Goal: Information Seeking & Learning: Learn about a topic

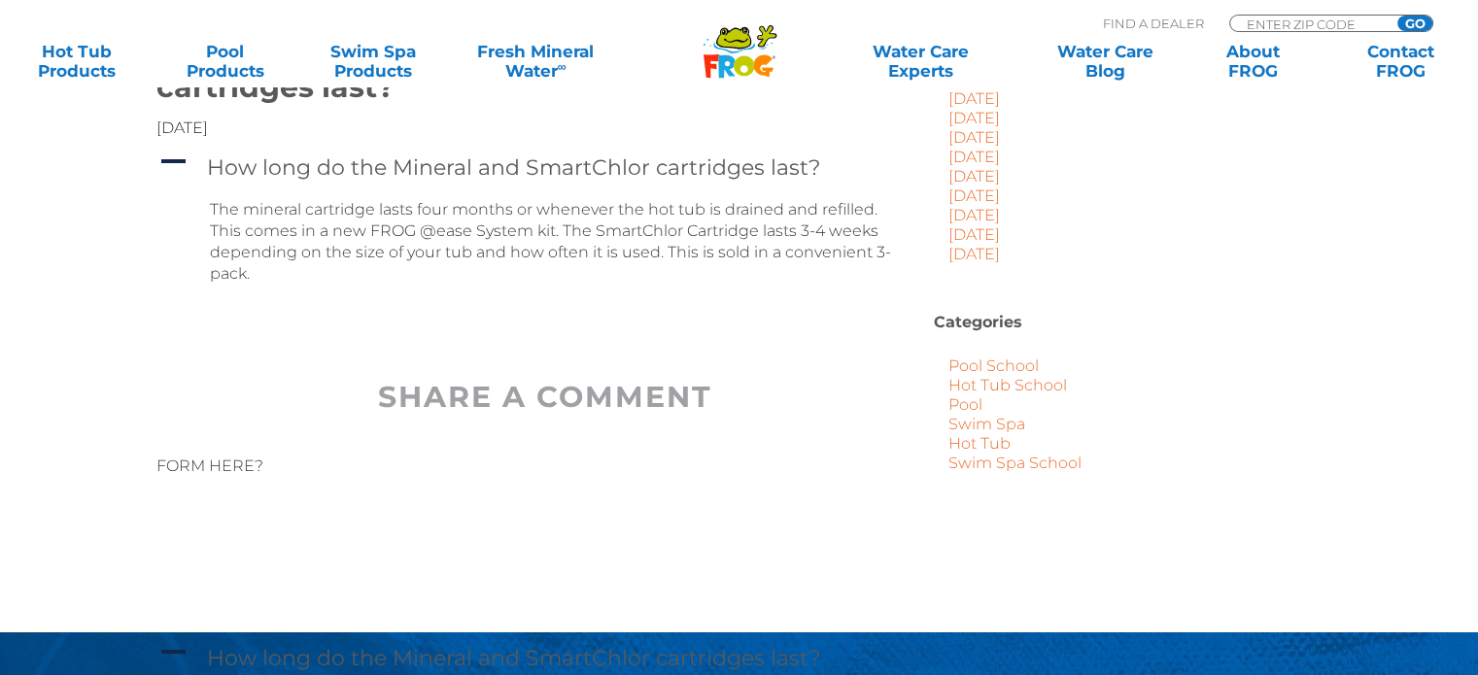
scroll to position [660, 0]
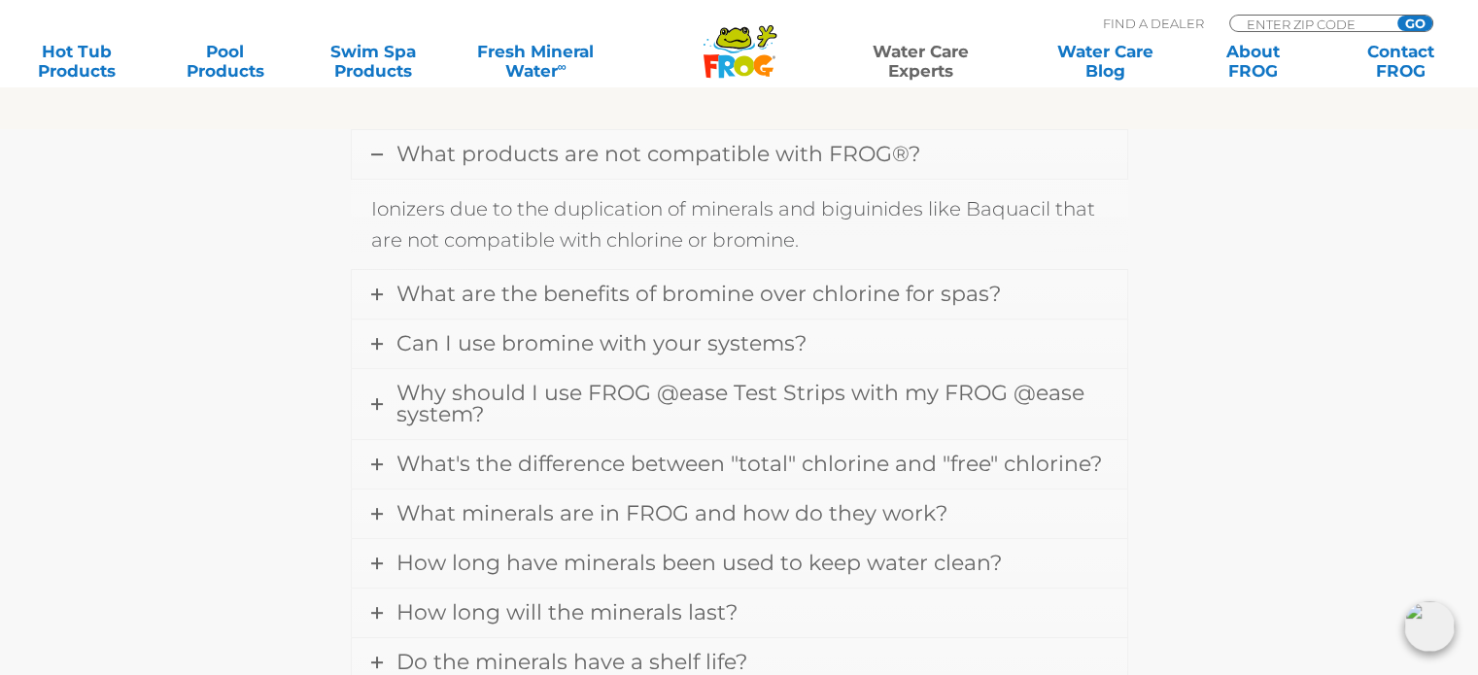
scroll to position [641, 0]
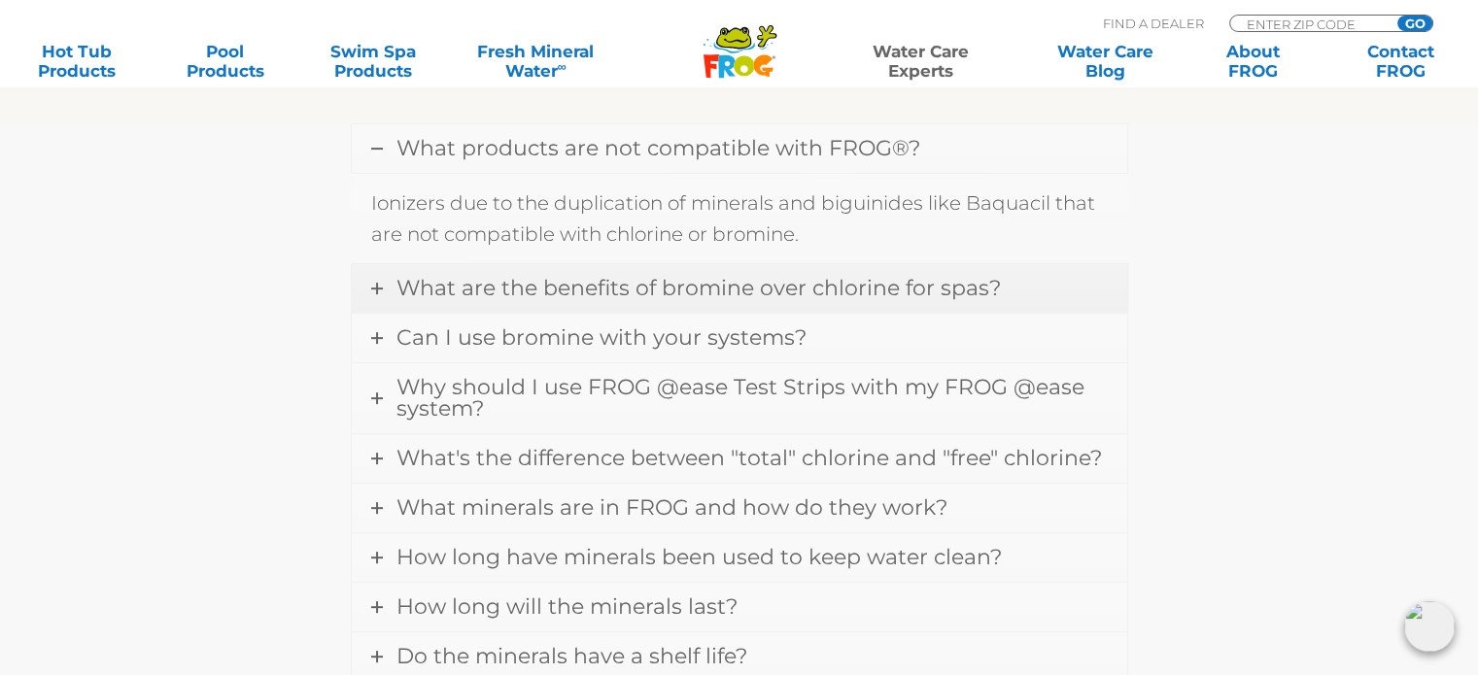
click at [500, 264] on link "What are the benefits of bromine over chlorine for spas?" at bounding box center [739, 288] width 775 height 49
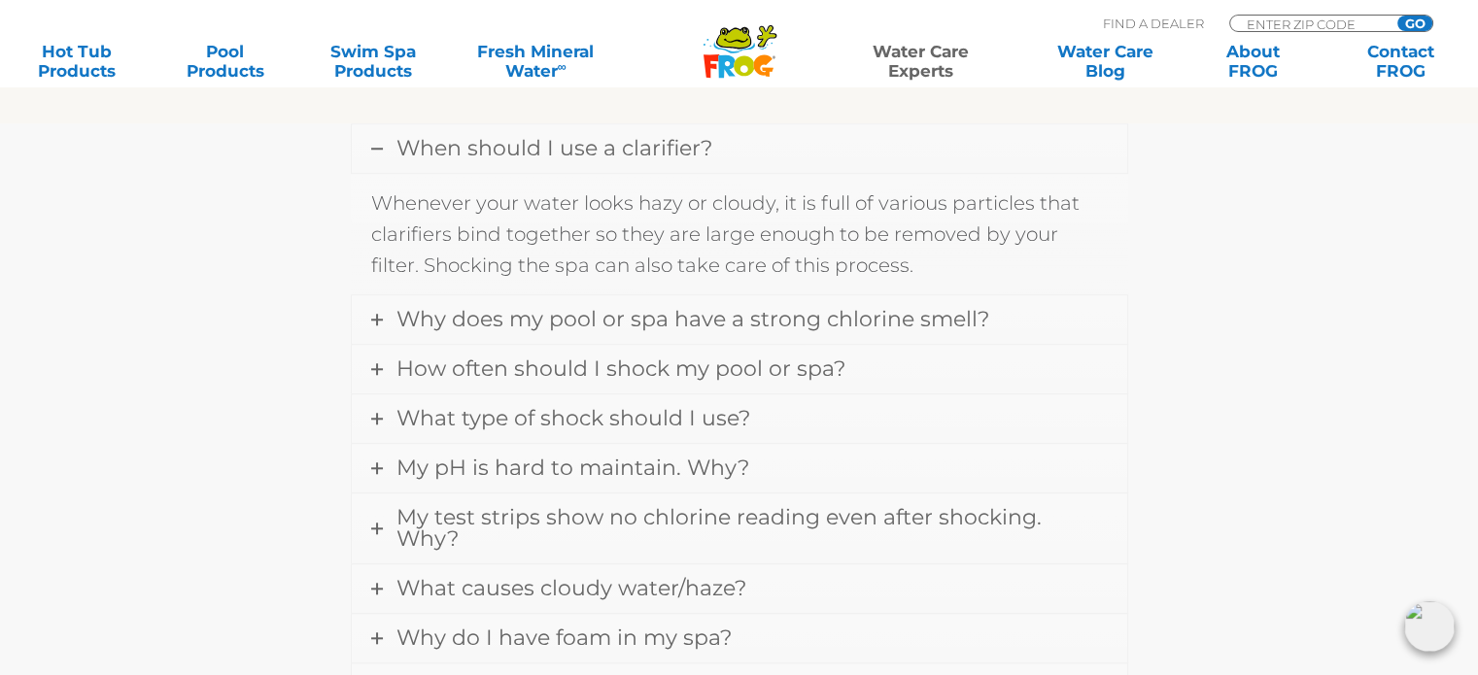
scroll to position [1741, 0]
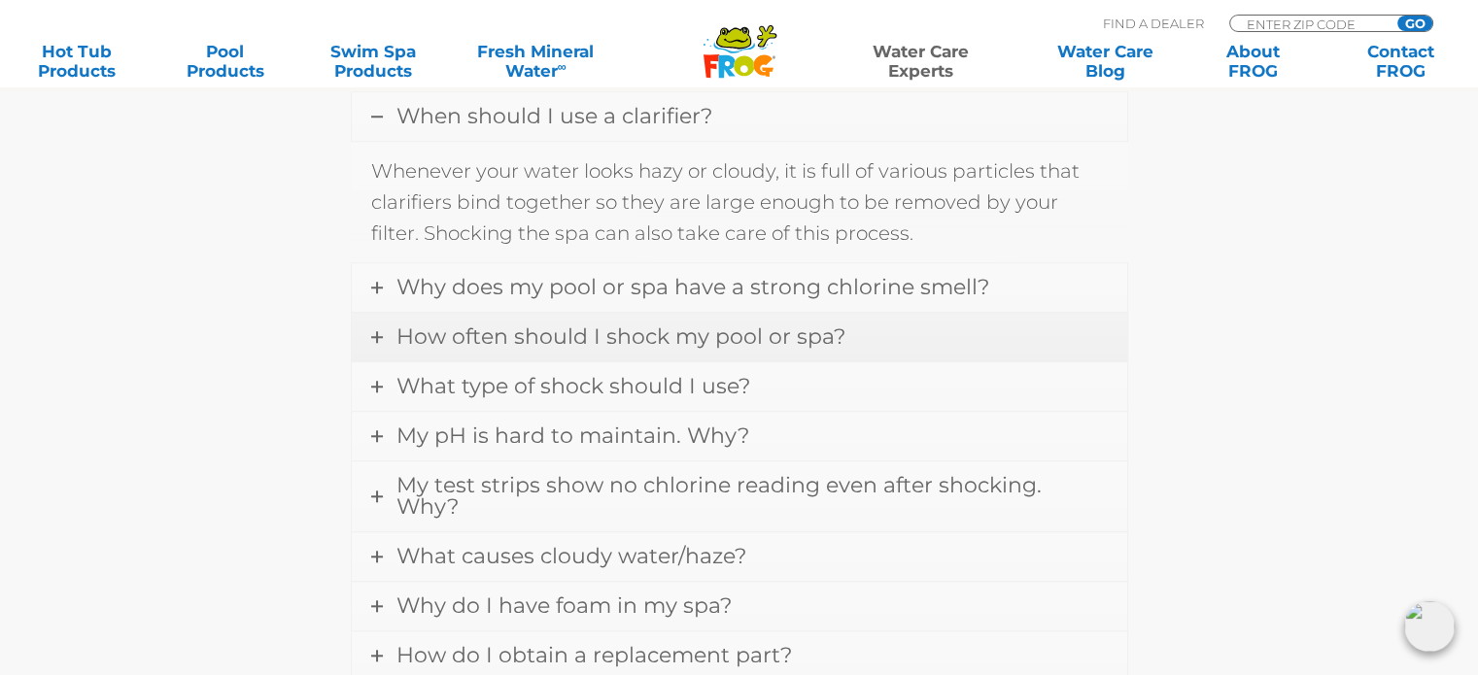
click at [527, 335] on span "How often should I shock my pool or spa?" at bounding box center [620, 337] width 449 height 26
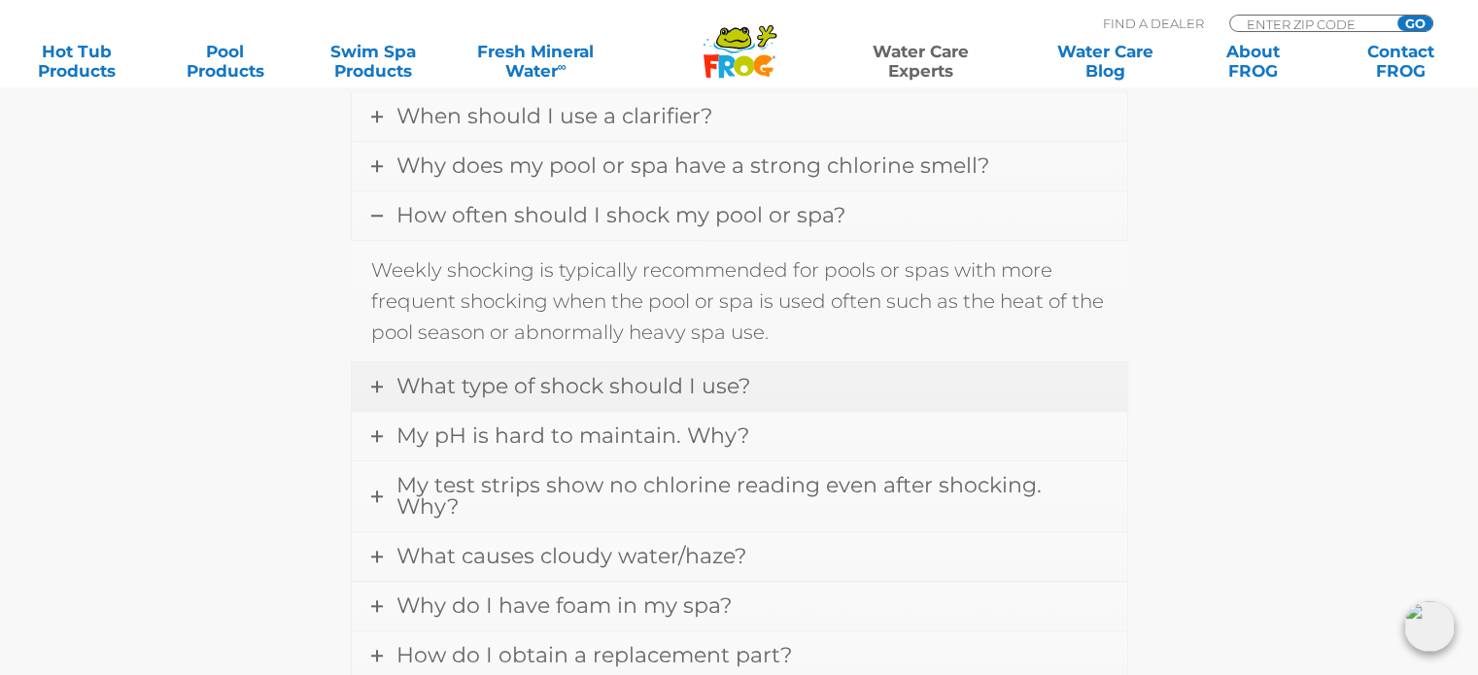
click at [437, 373] on span "What type of shock should I use?" at bounding box center [573, 386] width 354 height 26
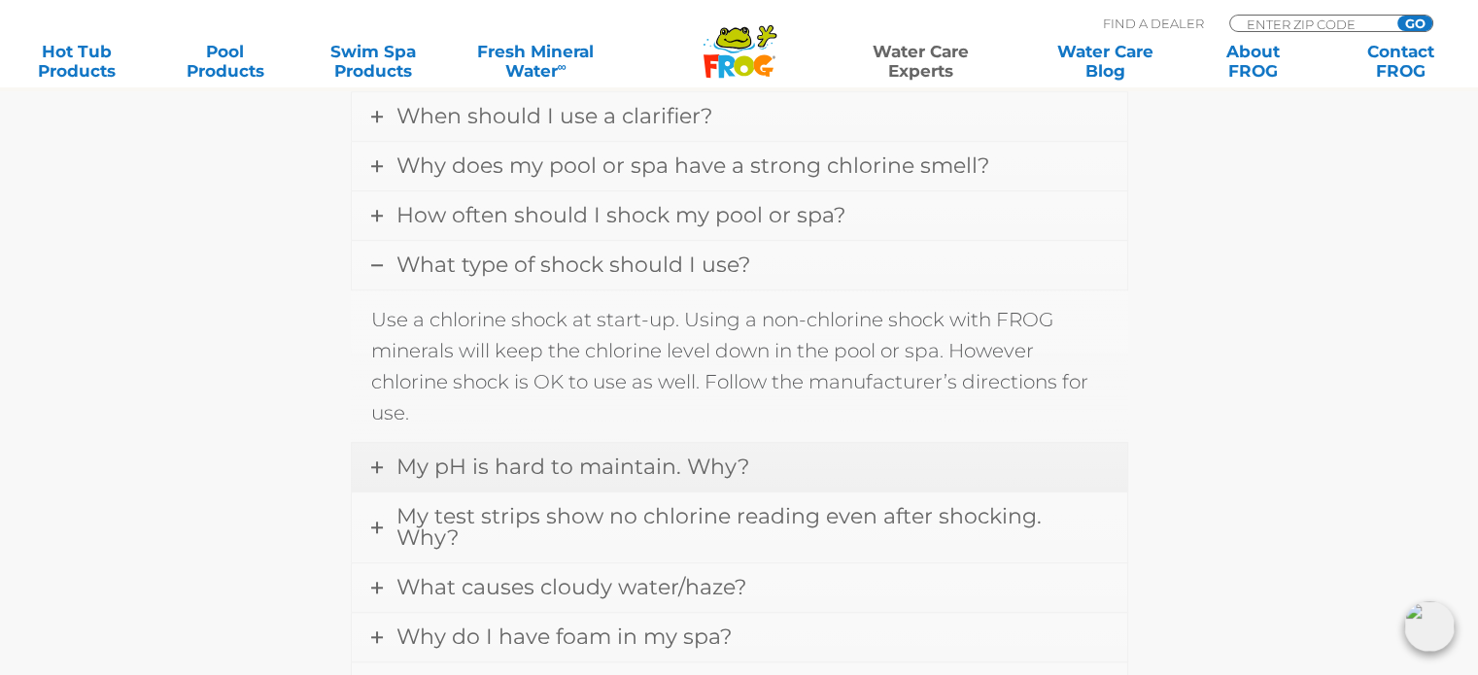
click at [494, 454] on span "My pH is hard to maintain. Why?" at bounding box center [572, 467] width 353 height 26
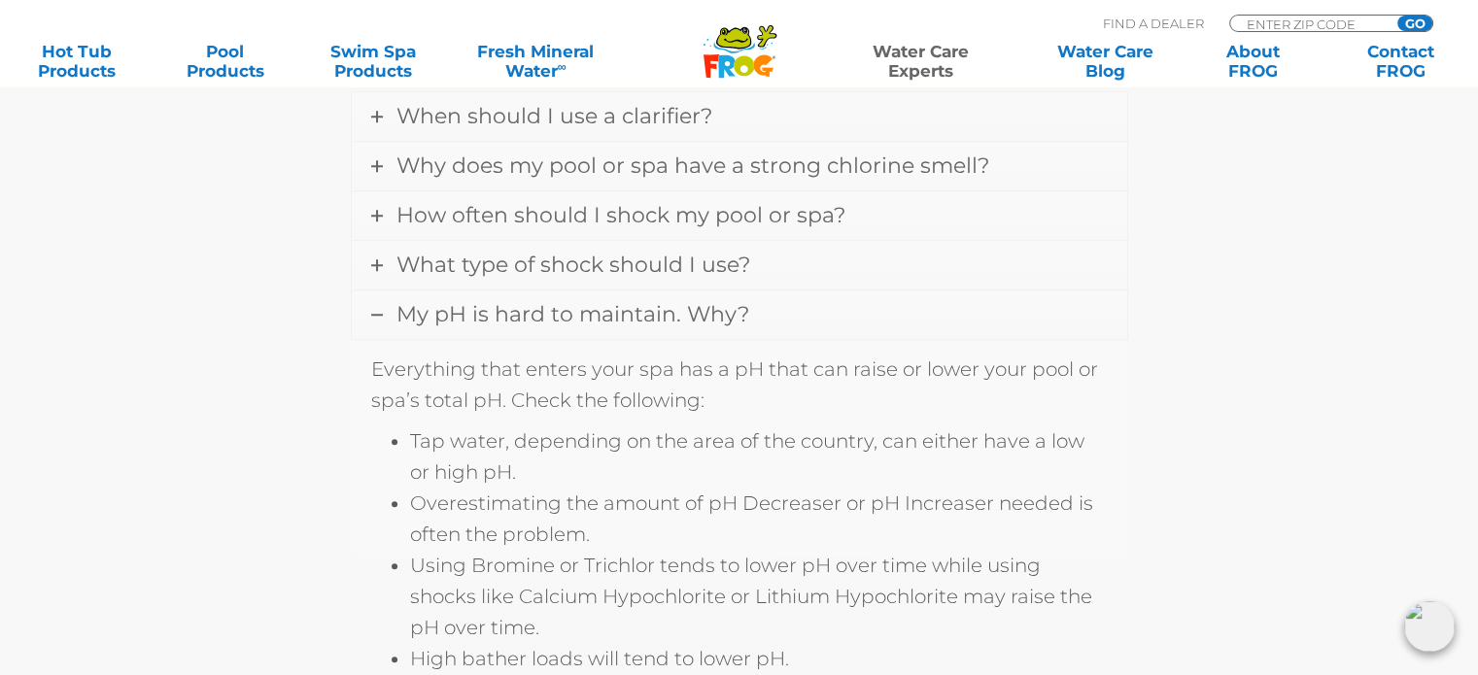
click at [535, 303] on span "My pH is hard to maintain. Why?" at bounding box center [572, 314] width 353 height 26
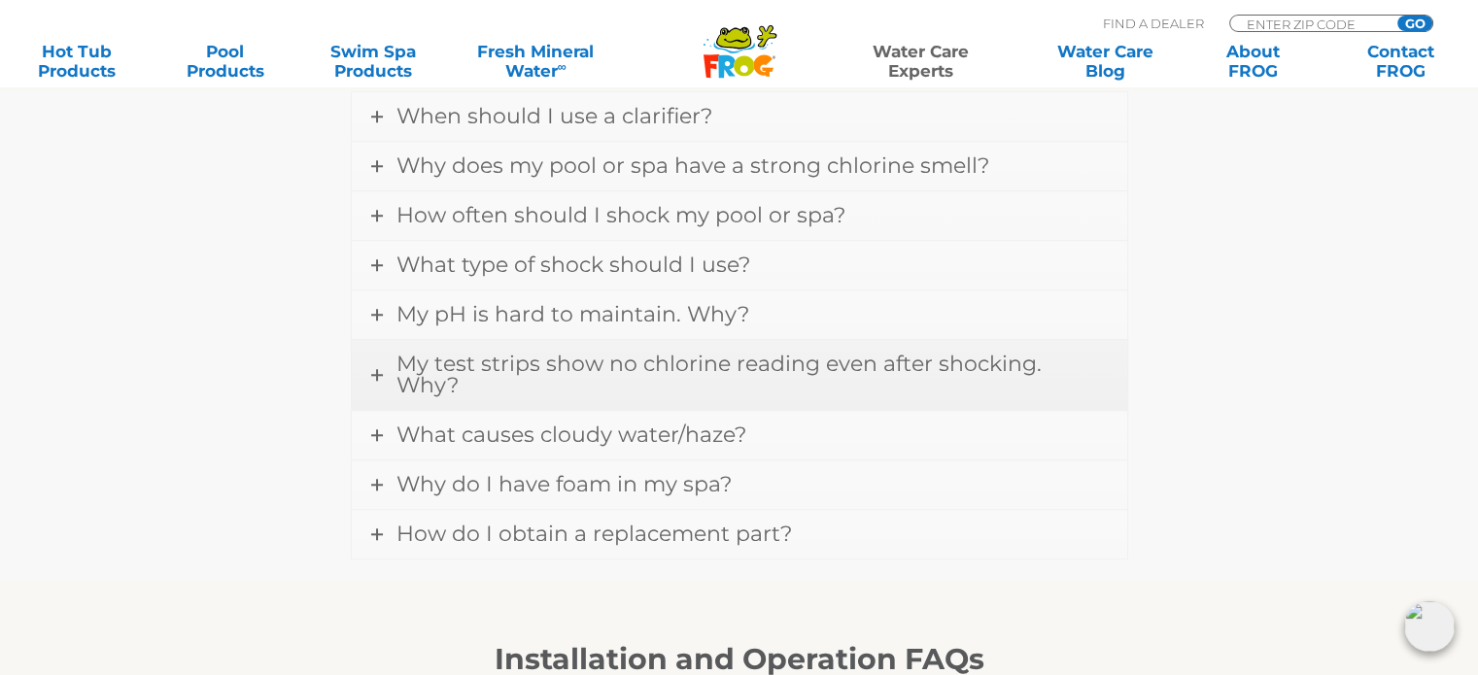
click at [441, 351] on span "My test strips show no chlorine reading even after shocking. Why?" at bounding box center [718, 375] width 645 height 48
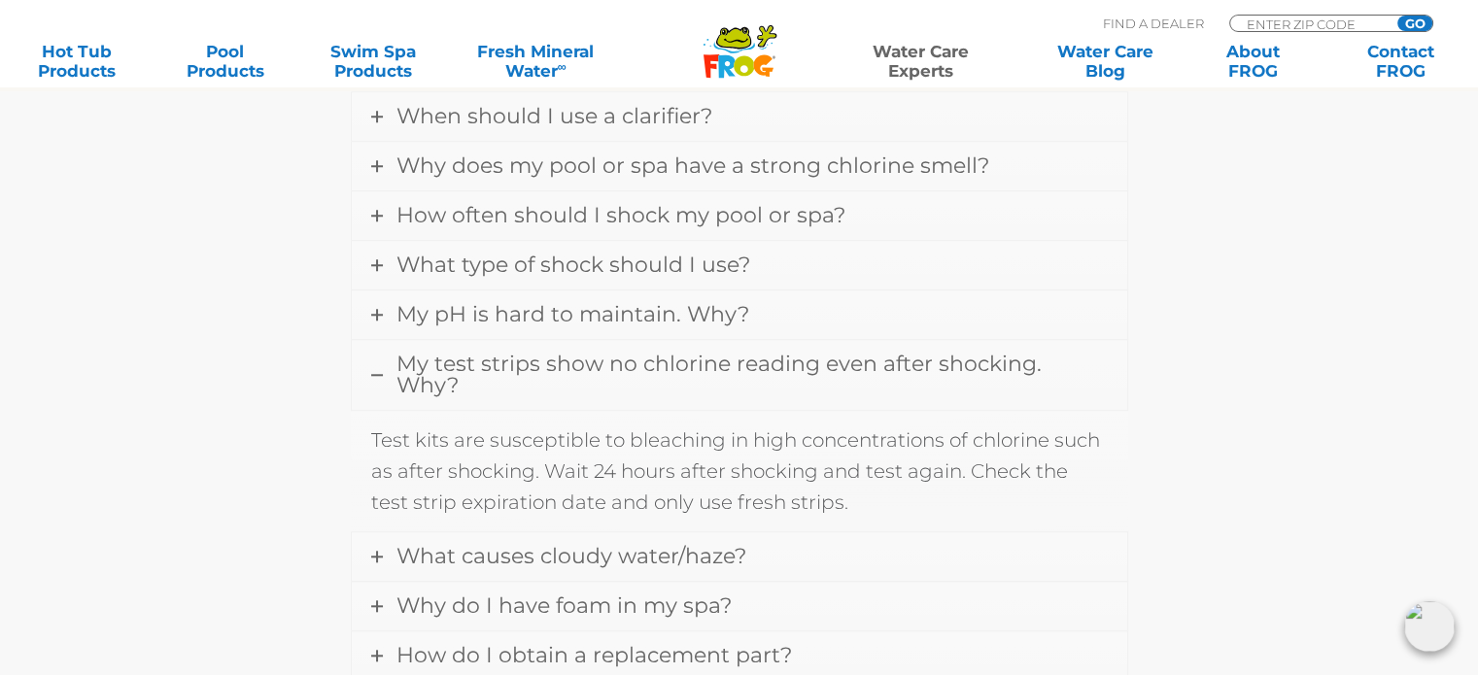
click at [460, 364] on span "My test strips show no chlorine reading even after shocking. Why?" at bounding box center [718, 375] width 645 height 48
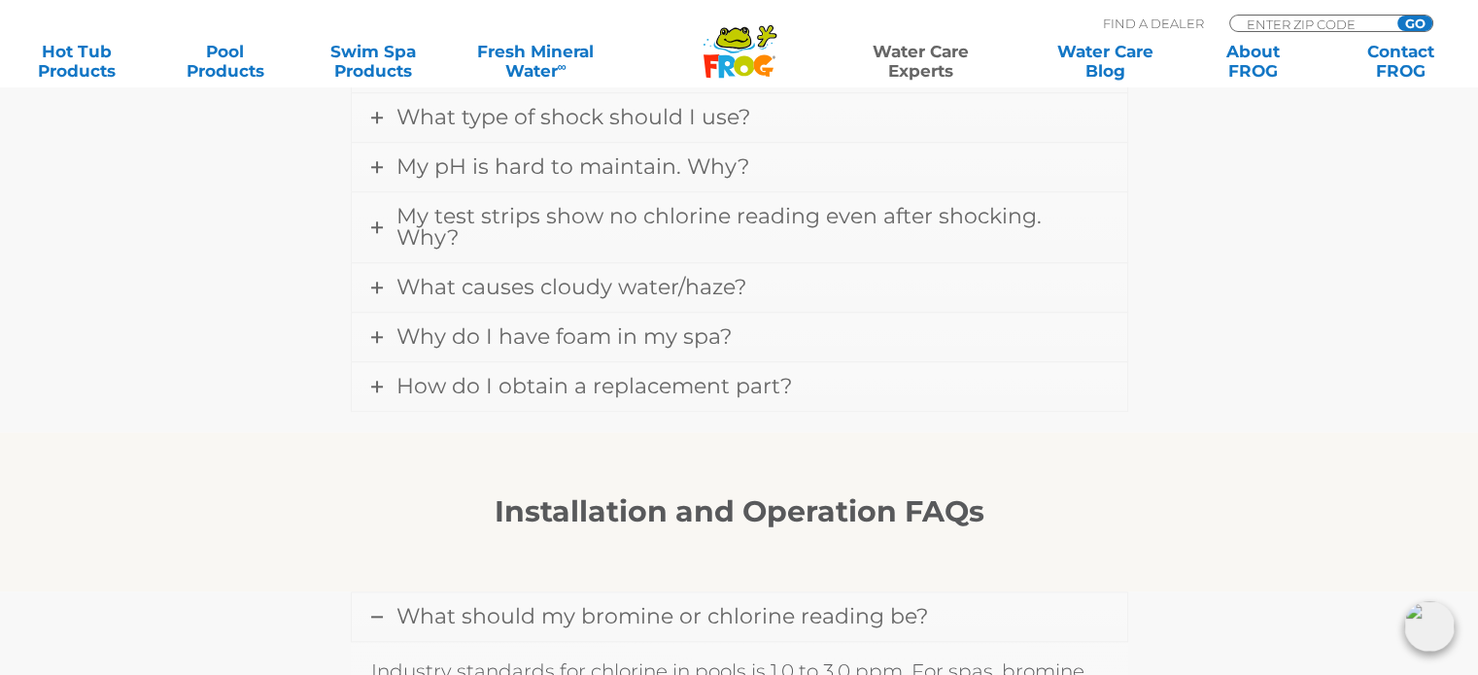
scroll to position [1897, 0]
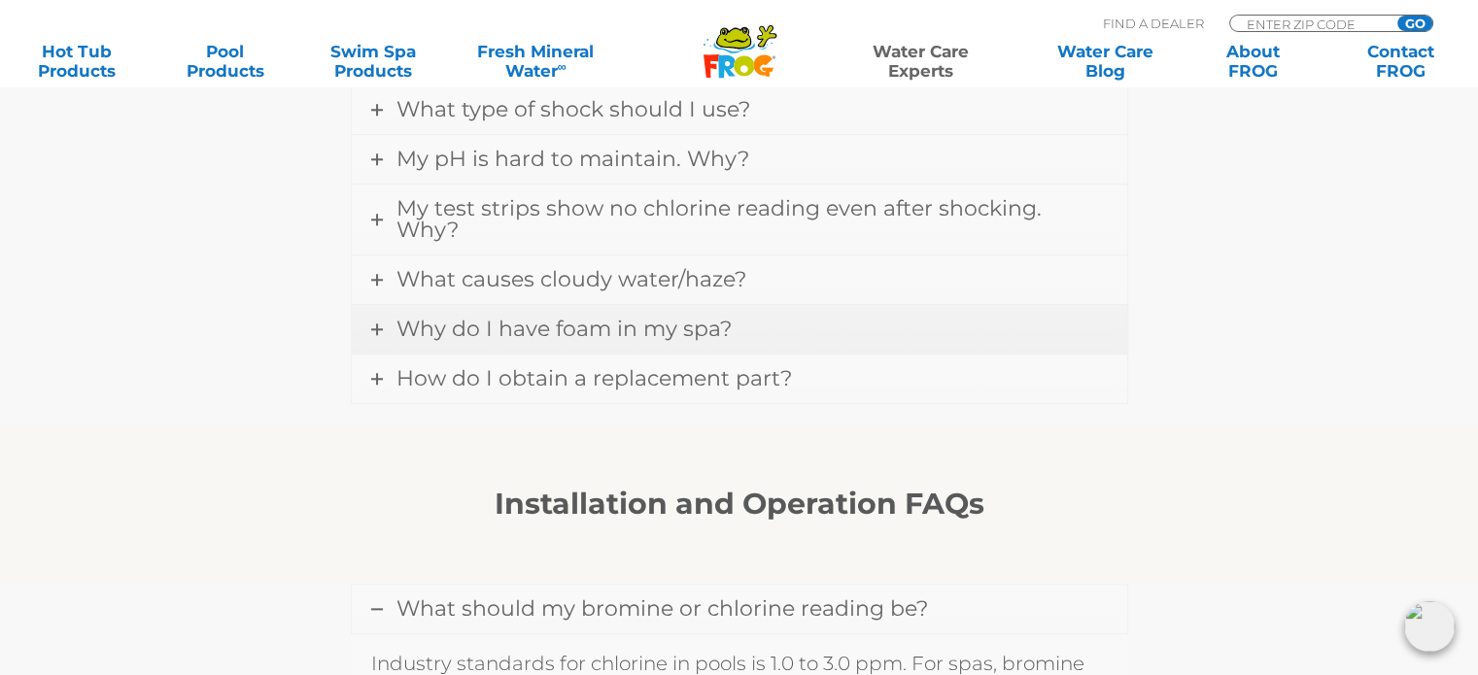
click at [490, 316] on span "Why do I have foam in my spa?" at bounding box center [563, 329] width 335 height 26
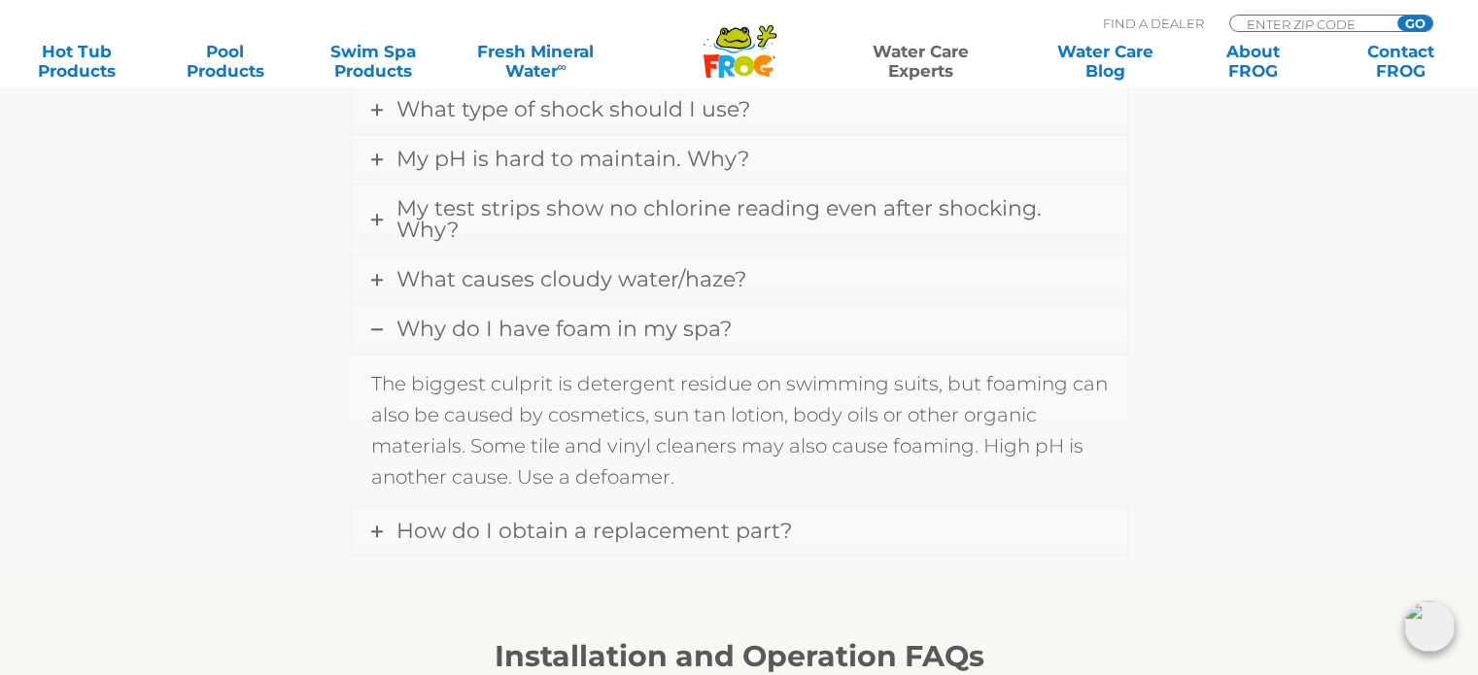
click at [490, 316] on span "Why do I have foam in my spa?" at bounding box center [563, 329] width 335 height 26
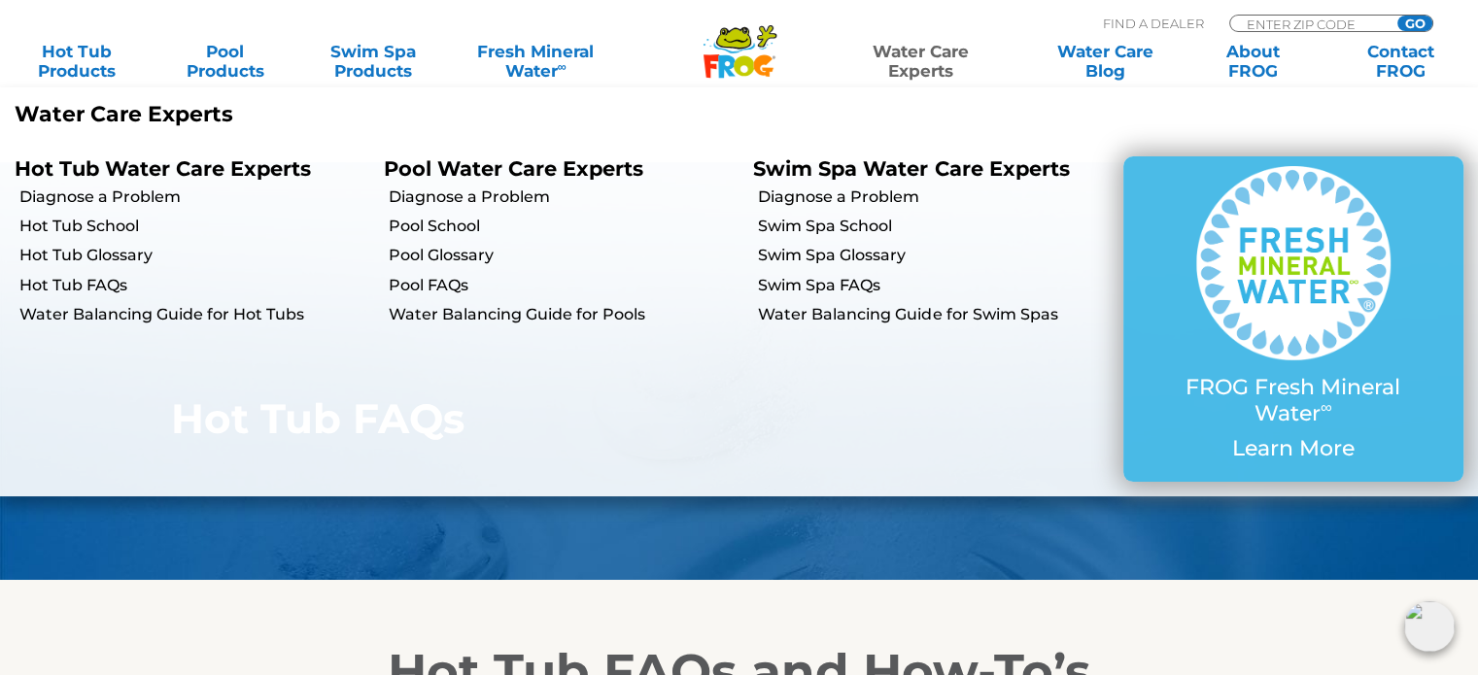
scroll to position [327, 0]
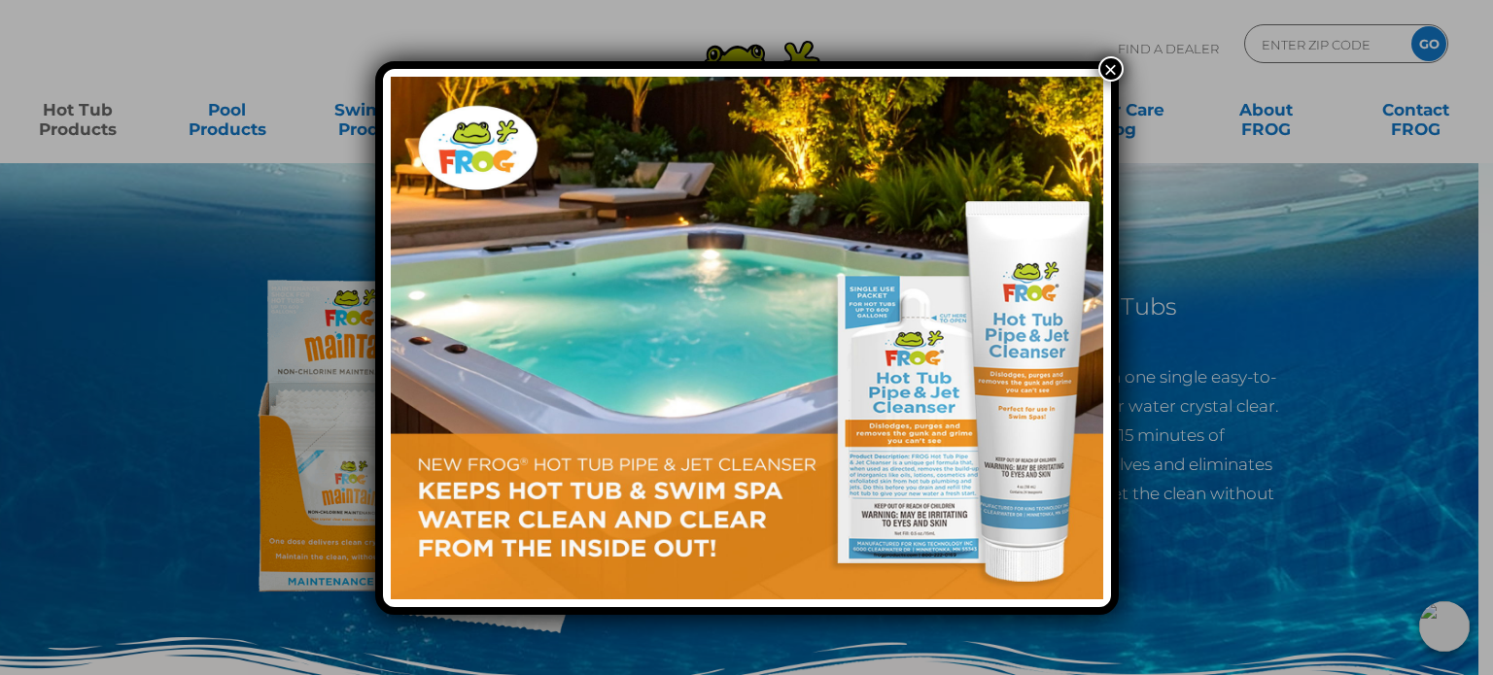
click at [851, 383] on img at bounding box center [747, 338] width 712 height 523
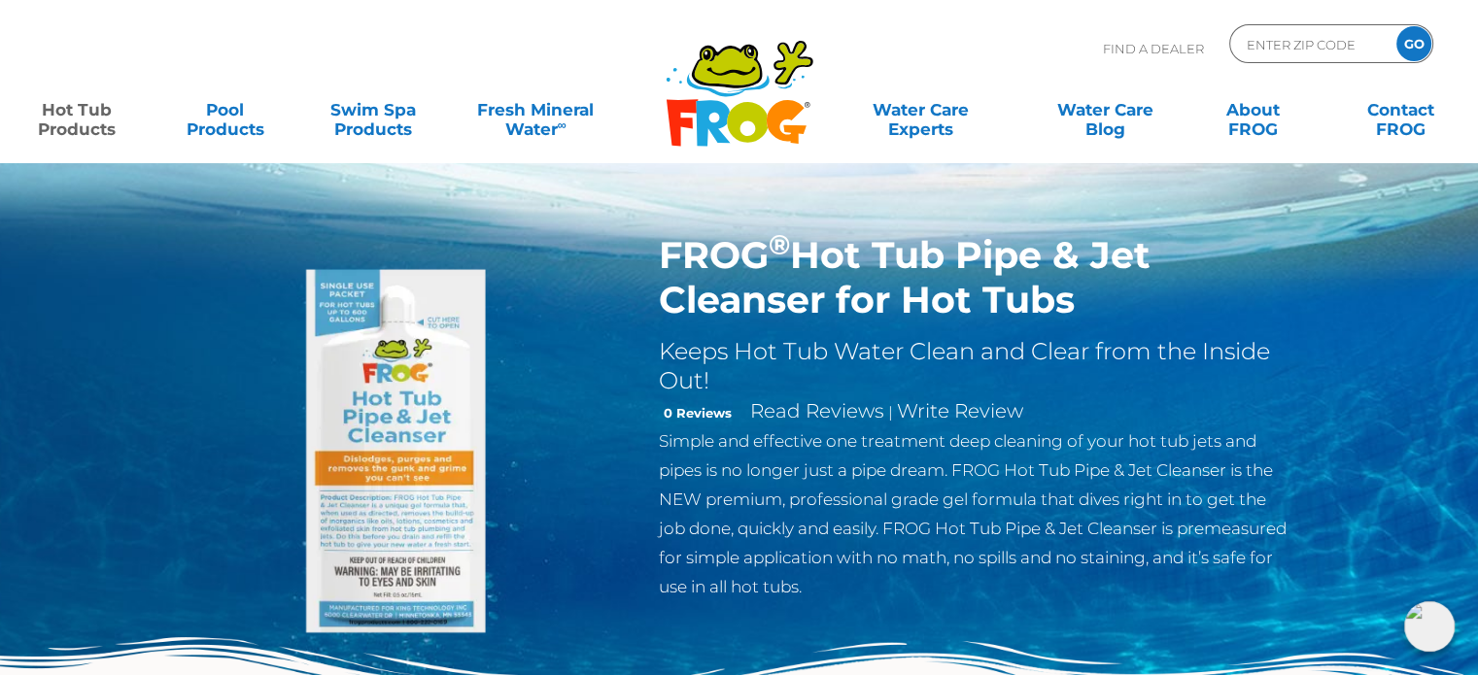
click at [693, 240] on h1 "FROG ® Hot Tub Pipe & Jet Cleanser for Hot Tubs" at bounding box center [976, 277] width 635 height 89
drag, startPoint x: 693, startPoint y: 240, endPoint x: 1030, endPoint y: 312, distance: 344.8
click at [1030, 312] on h1 "FROG ® Hot Tub Pipe & Jet Cleanser for Hot Tubs" at bounding box center [976, 277] width 635 height 89
copy h1 "FROG ® Hot Tub Pipe & Jet Cleanser for Hot Tubs"
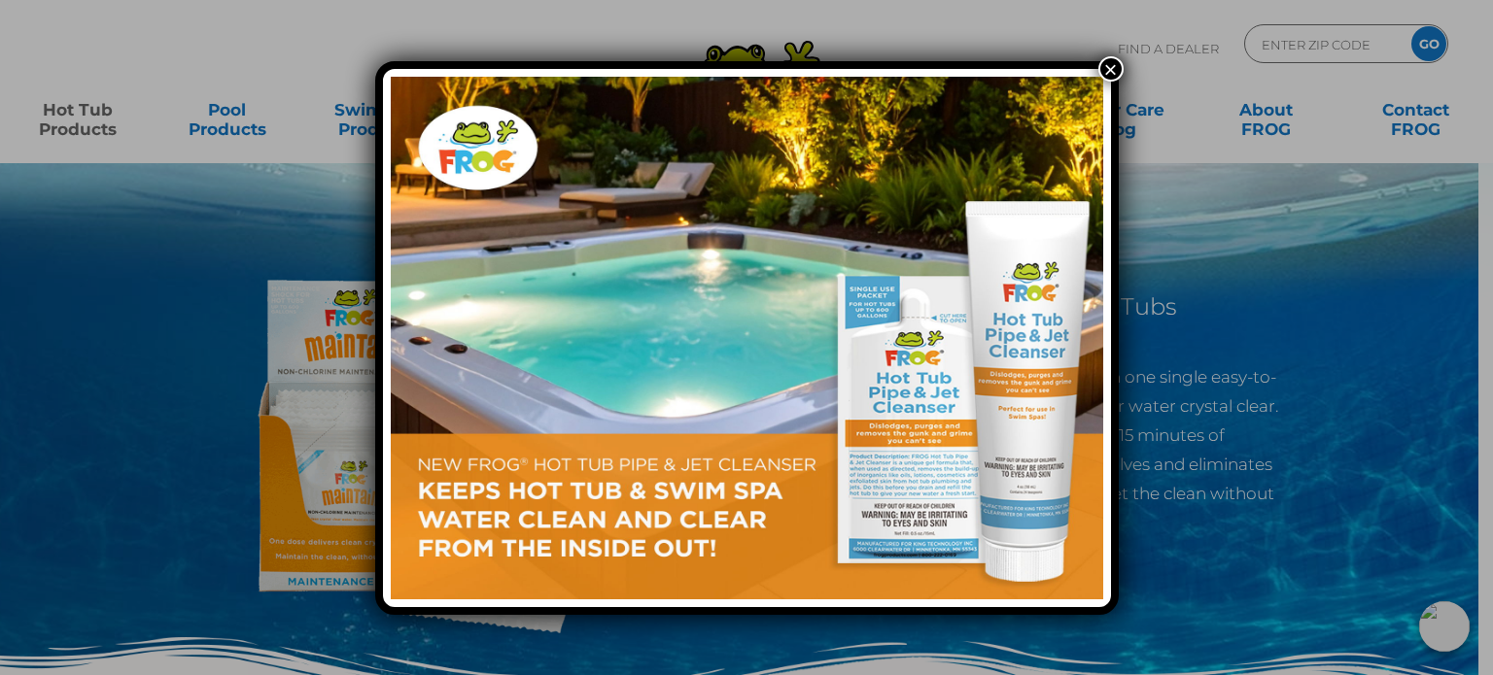
click at [1101, 73] on button "×" at bounding box center [1110, 68] width 25 height 25
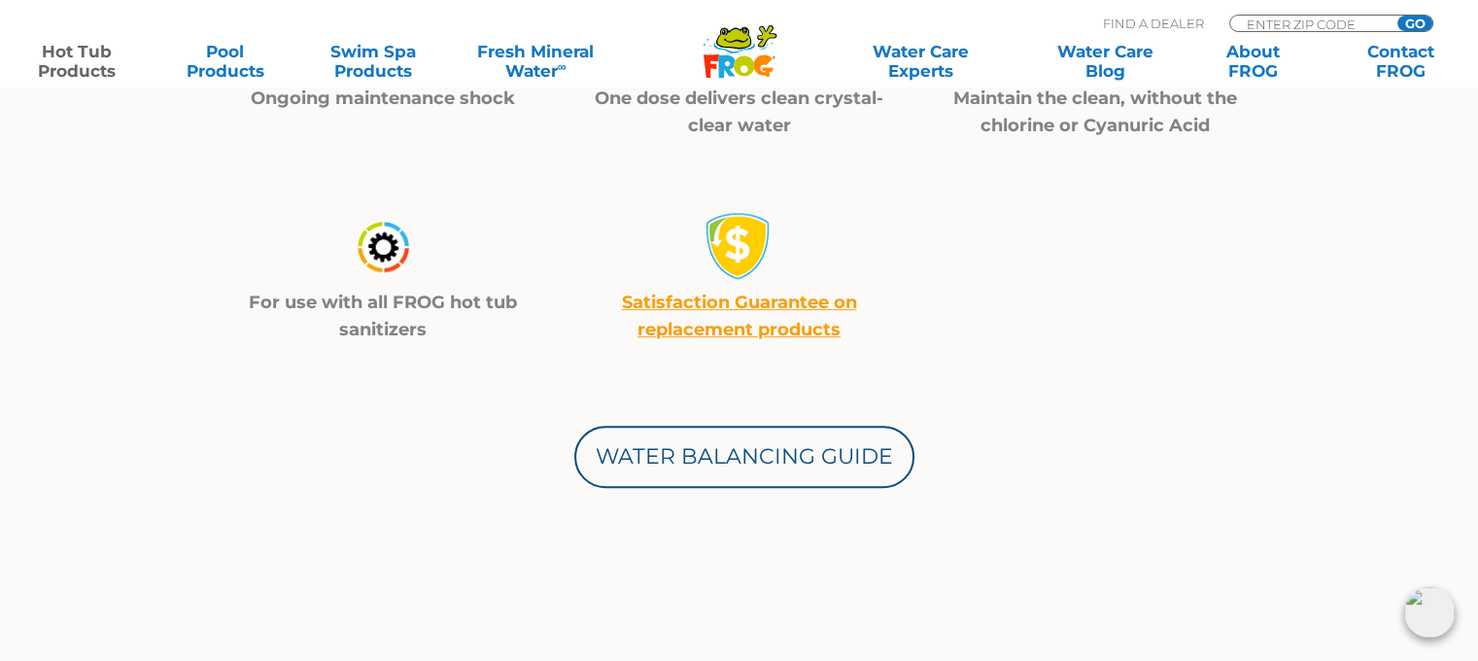
scroll to position [793, 0]
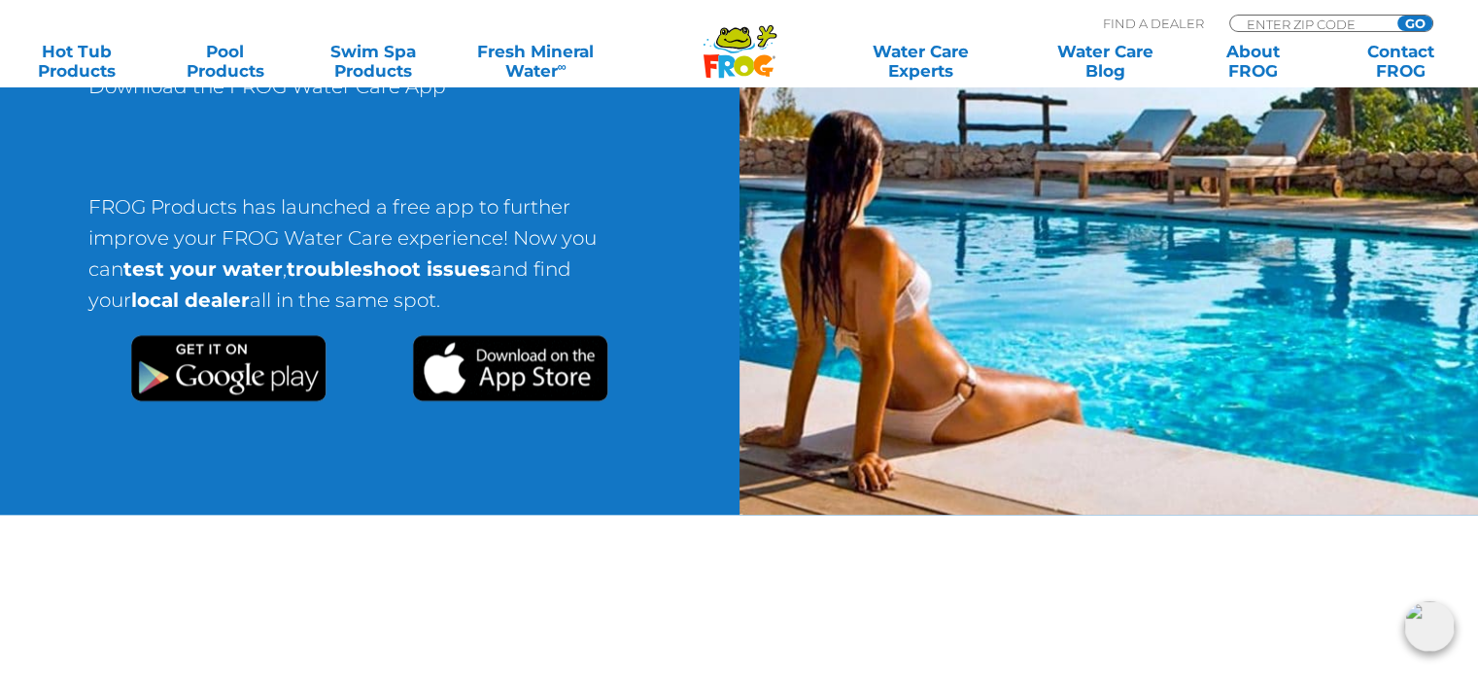
scroll to position [2237, 0]
